Goal: Task Accomplishment & Management: Use online tool/utility

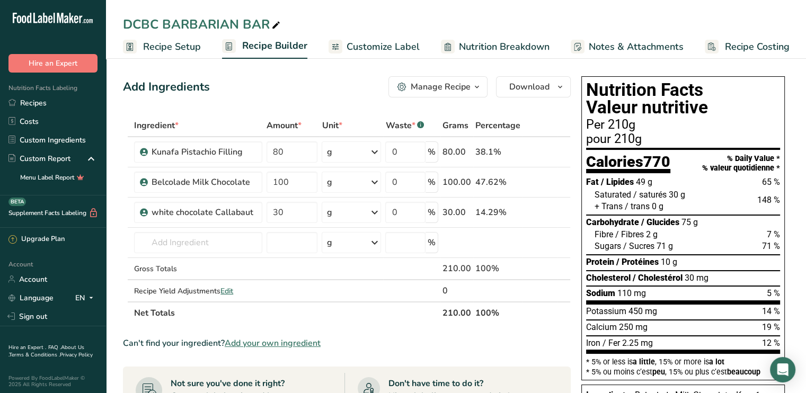
click at [362, 50] on span "Customize Label" at bounding box center [383, 47] width 73 height 14
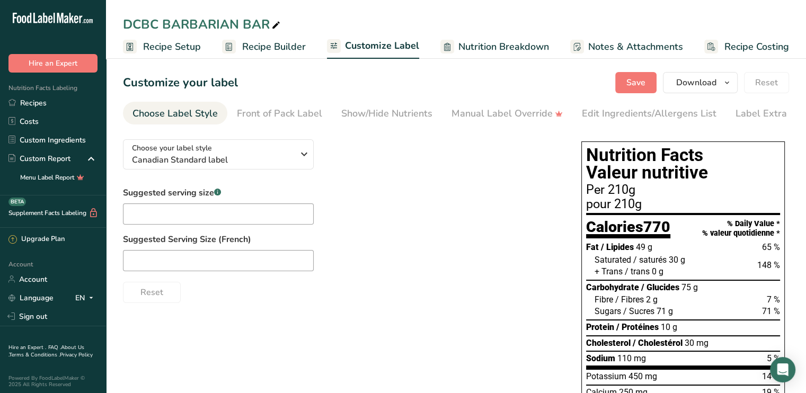
click at [535, 212] on div "Suggested serving size .a-a{fill:#347362;}.b-a{fill:#fff;} Suggested Serving Si…" at bounding box center [341, 245] width 437 height 117
click at [718, 85] on button "Download" at bounding box center [700, 82] width 75 height 21
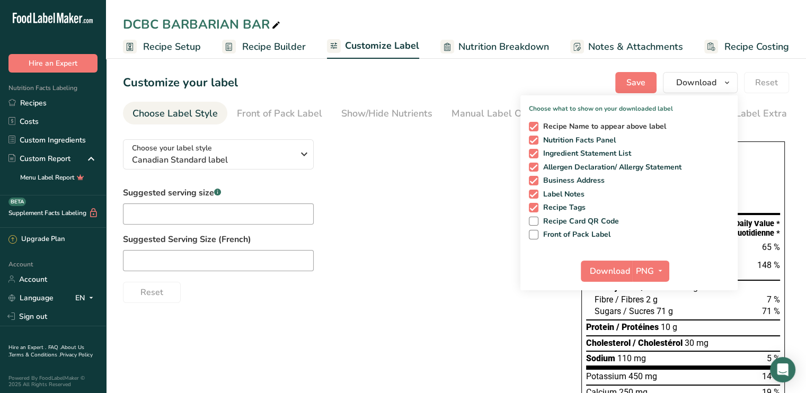
click at [555, 122] on span "Recipe Name to appear above label" at bounding box center [602, 127] width 128 height 10
click at [536, 123] on input "Recipe Name to appear above label" at bounding box center [532, 126] width 7 height 7
checkbox input "false"
click at [540, 152] on span "Ingredient Statement List" at bounding box center [584, 154] width 93 height 10
click at [536, 152] on input "Ingredient Statement List" at bounding box center [532, 153] width 7 height 7
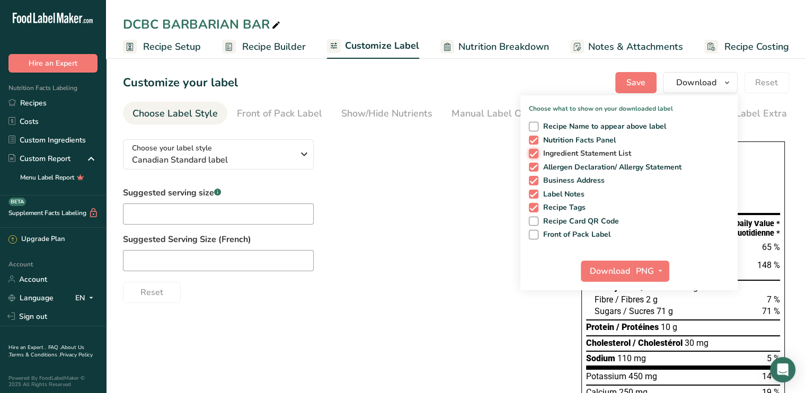
checkbox input "false"
drag, startPoint x: 534, startPoint y: 163, endPoint x: 534, endPoint y: 173, distance: 10.1
click at [534, 165] on span at bounding box center [534, 168] width 10 height 10
click at [534, 165] on input "Allergen Declaration/ Allergy Statement" at bounding box center [532, 167] width 7 height 7
checkbox input "false"
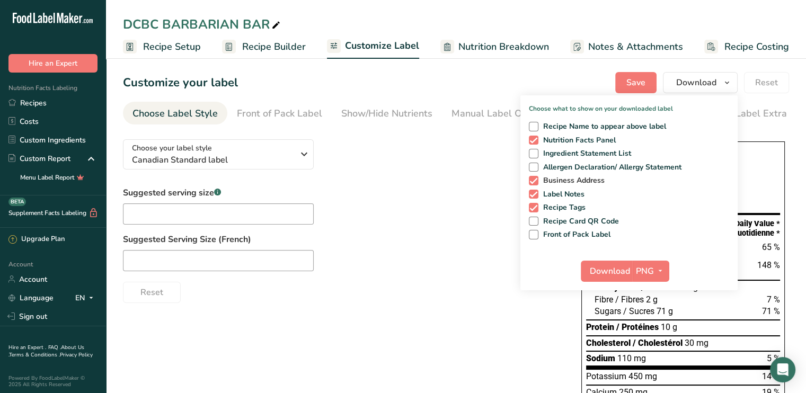
click at [534, 182] on span at bounding box center [534, 181] width 10 height 10
click at [534, 182] on input "Business Address" at bounding box center [532, 180] width 7 height 7
checkbox input "false"
click at [535, 194] on span at bounding box center [534, 195] width 10 height 10
click at [535, 194] on input "Label Notes" at bounding box center [532, 194] width 7 height 7
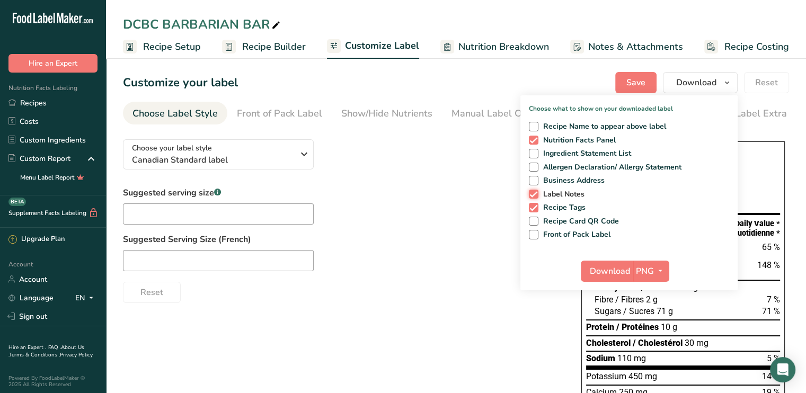
checkbox input "false"
click at [536, 207] on span at bounding box center [534, 208] width 10 height 10
click at [536, 207] on input "Recipe Tags" at bounding box center [532, 207] width 7 height 7
checkbox input "false"
click at [606, 274] on span "Download" at bounding box center [610, 271] width 40 height 13
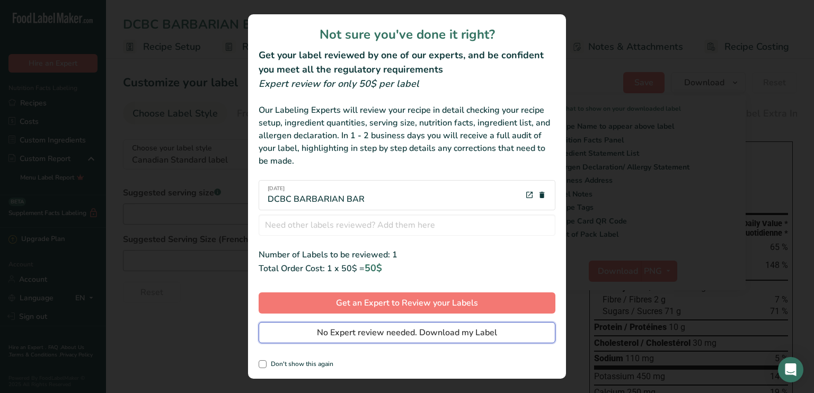
click at [347, 339] on span "No Expert review needed. Download my Label" at bounding box center [407, 332] width 180 height 13
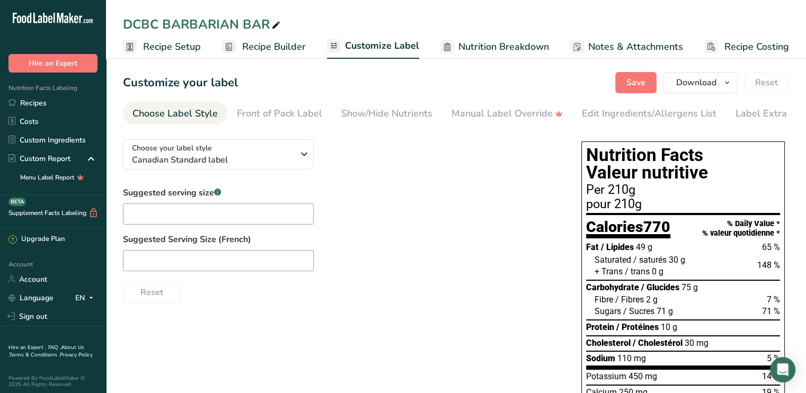
click at [176, 45] on span "Recipe Setup" at bounding box center [172, 47] width 58 height 14
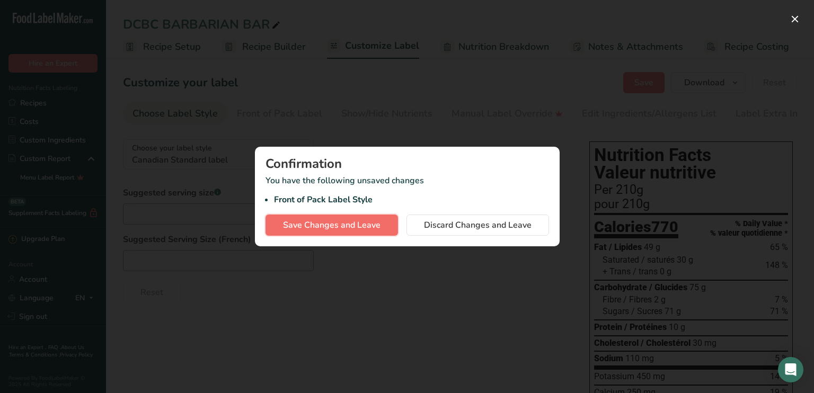
click at [350, 225] on span "Save Changes and Leave" at bounding box center [331, 225] width 97 height 13
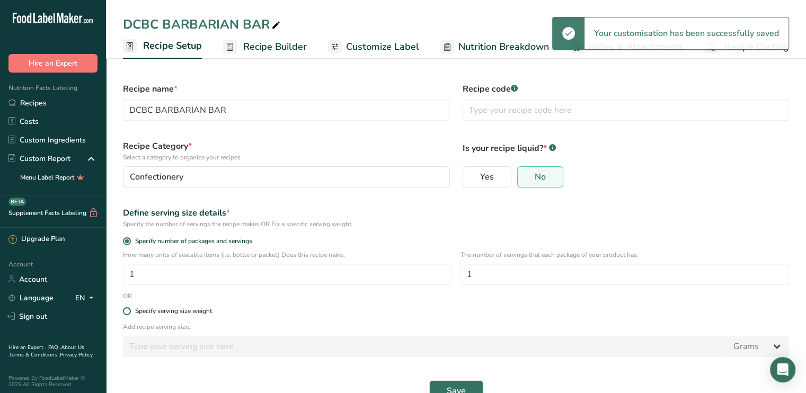
click at [127, 312] on span at bounding box center [127, 311] width 8 height 8
click at [127, 312] on input "Specify serving size weight" at bounding box center [126, 311] width 7 height 7
radio input "true"
radio input "false"
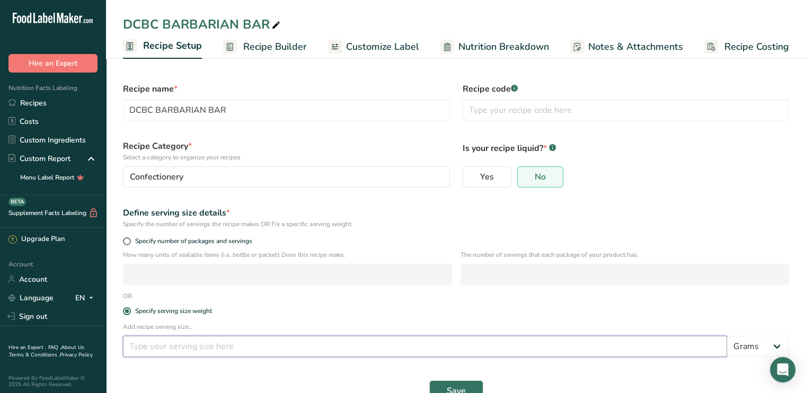
click at [144, 350] on input "number" at bounding box center [425, 346] width 604 height 21
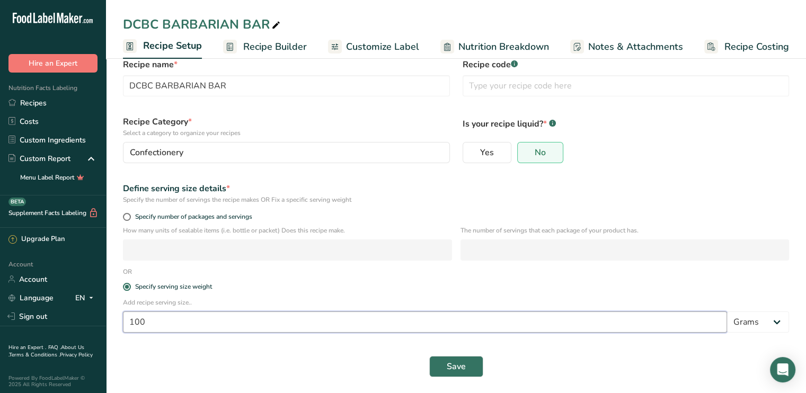
scroll to position [25, 0]
type input "100"
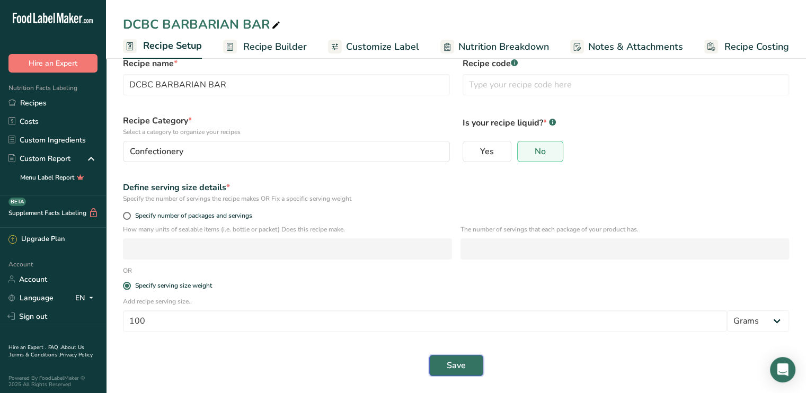
click at [448, 368] on span "Save" at bounding box center [456, 365] width 19 height 13
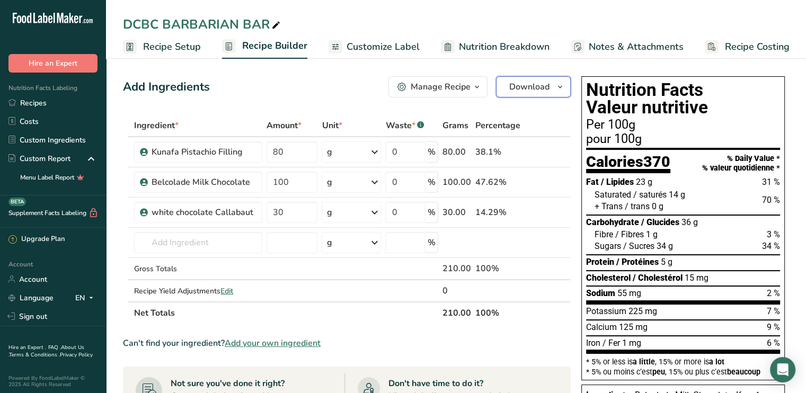
click at [518, 83] on span "Download" at bounding box center [529, 87] width 40 height 13
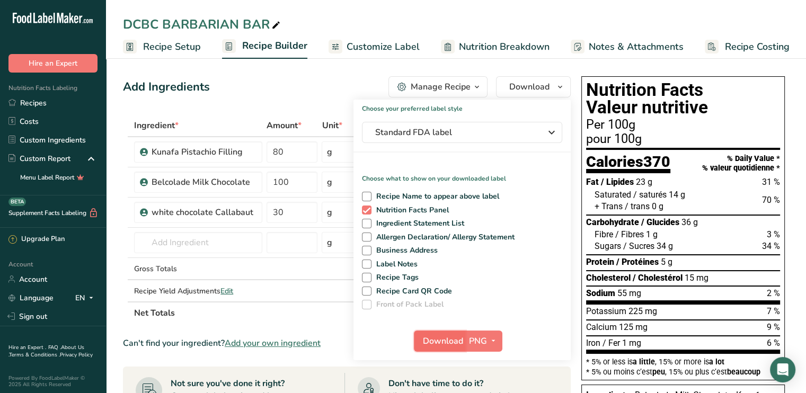
click at [449, 343] on span "Download" at bounding box center [443, 341] width 40 height 13
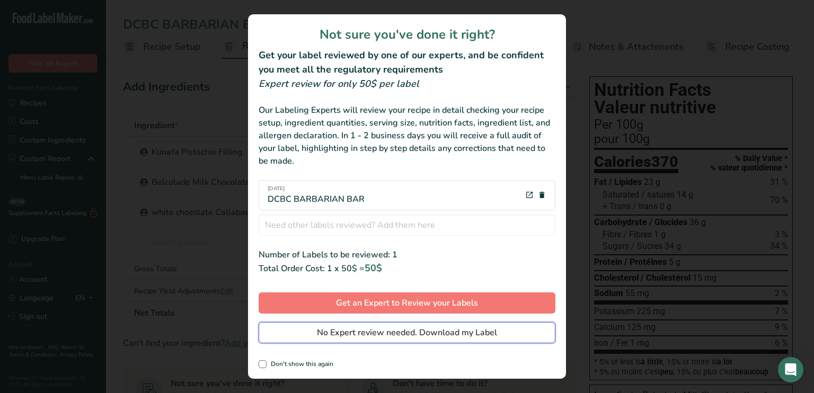
click at [369, 336] on span "No Expert review needed. Download my Label" at bounding box center [407, 332] width 180 height 13
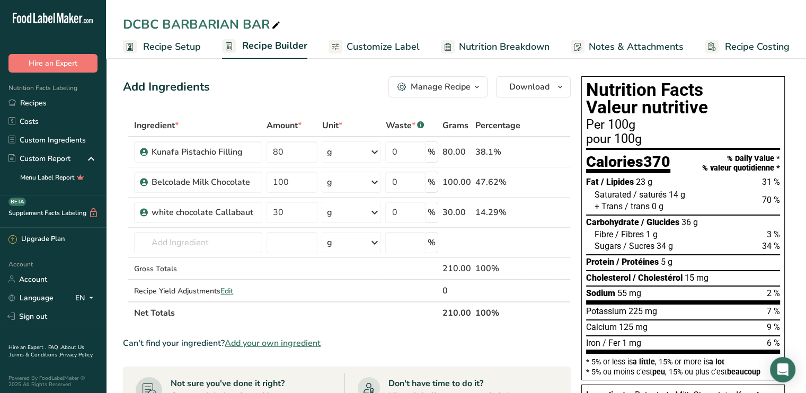
click at [383, 42] on span "Customize Label" at bounding box center [383, 47] width 73 height 14
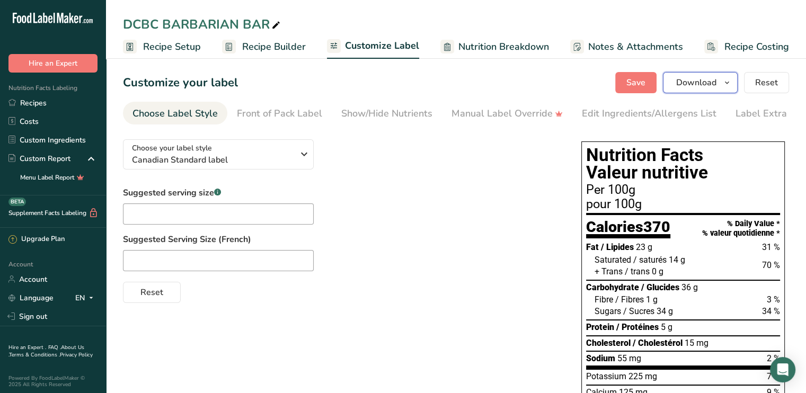
click at [701, 83] on span "Download" at bounding box center [696, 82] width 40 height 13
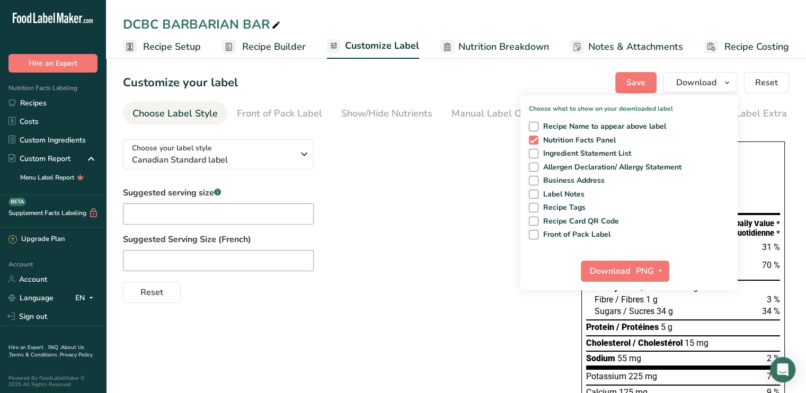
click at [407, 286] on div "Reset" at bounding box center [341, 290] width 437 height 25
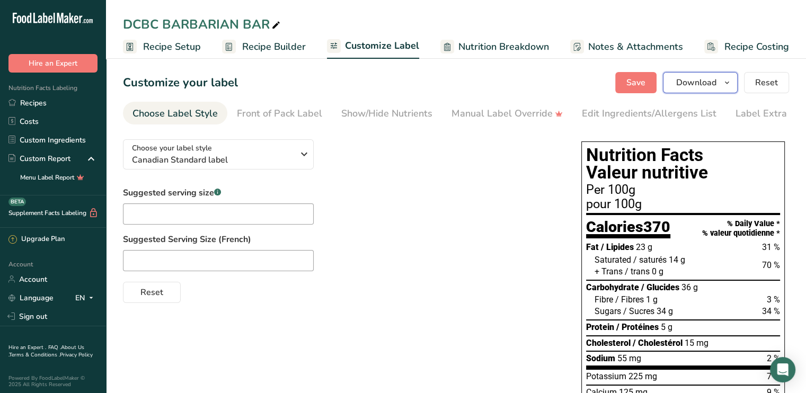
click at [689, 82] on span "Download" at bounding box center [696, 82] width 40 height 13
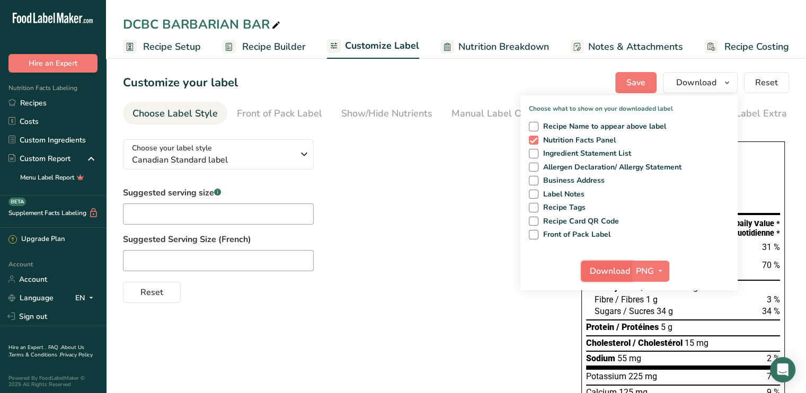
click at [607, 271] on span "Download" at bounding box center [610, 271] width 40 height 13
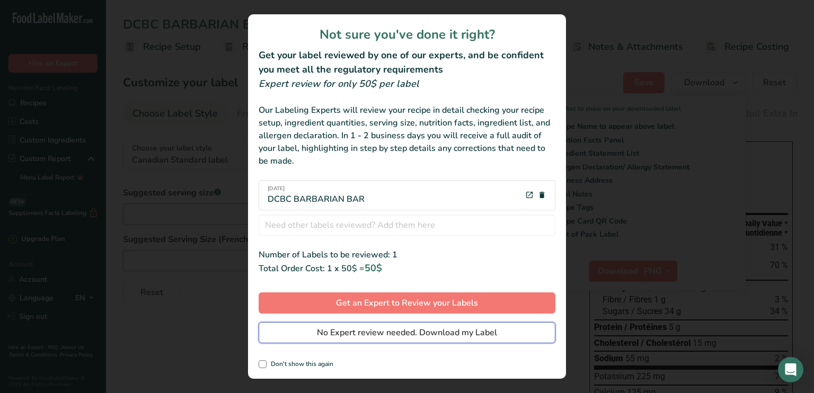
click at [447, 333] on span "No Expert review needed. Download my Label" at bounding box center [407, 332] width 180 height 13
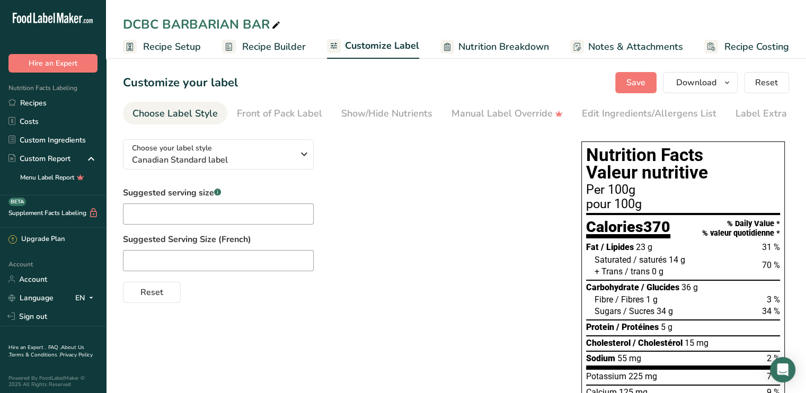
drag, startPoint x: 170, startPoint y: 43, endPoint x: 176, endPoint y: 51, distance: 9.9
click at [170, 42] on span "Recipe Setup" at bounding box center [172, 47] width 58 height 14
